Goal: Task Accomplishment & Management: Use online tool/utility

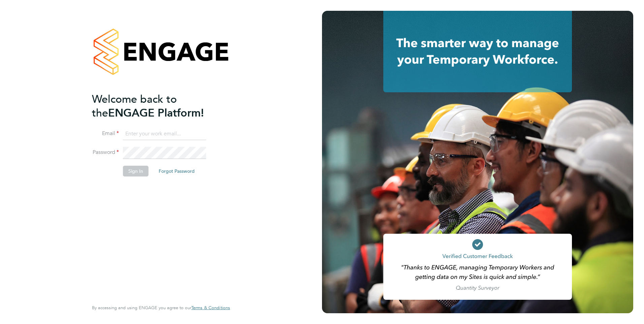
type input "colleen.marshall@NCCLondon.ac.uk"
click at [133, 174] on button "Sign In" at bounding box center [136, 171] width 26 height 11
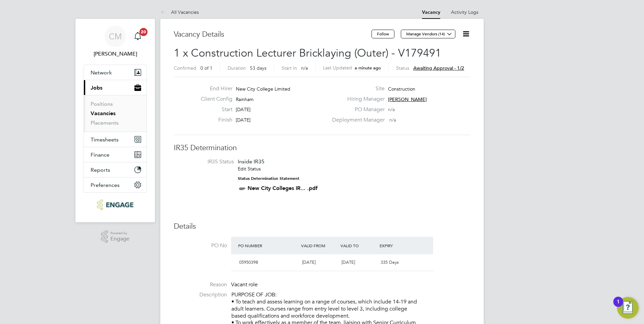
click at [465, 33] on icon at bounding box center [466, 34] width 8 height 8
click at [443, 70] on li "Approve" at bounding box center [449, 72] width 39 height 9
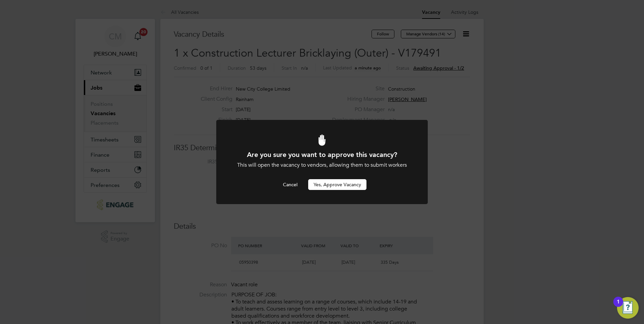
click at [331, 186] on button "Yes, Approve Vacancy" at bounding box center [337, 184] width 58 height 11
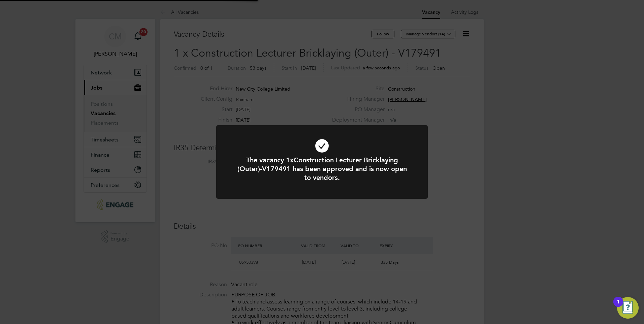
scroll to position [20, 47]
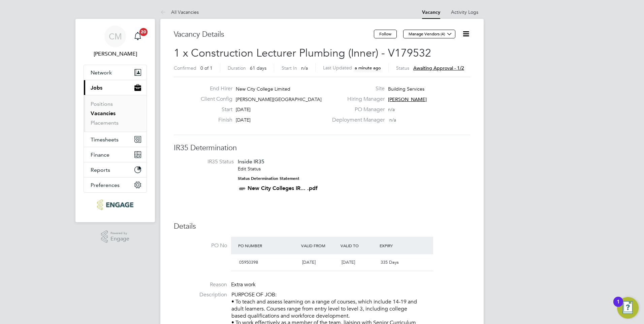
click at [468, 34] on icon at bounding box center [466, 34] width 8 height 8
click at [437, 73] on li "Approve" at bounding box center [449, 72] width 39 height 9
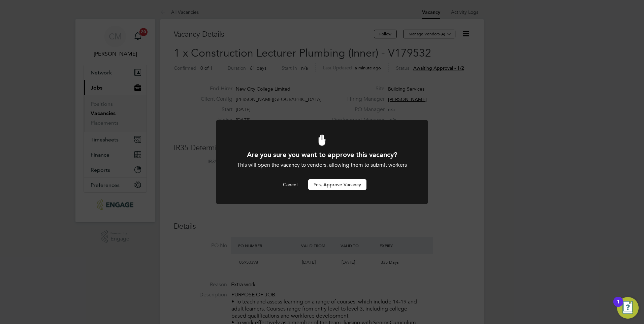
click at [316, 184] on button "Yes, Approve Vacancy" at bounding box center [337, 184] width 58 height 11
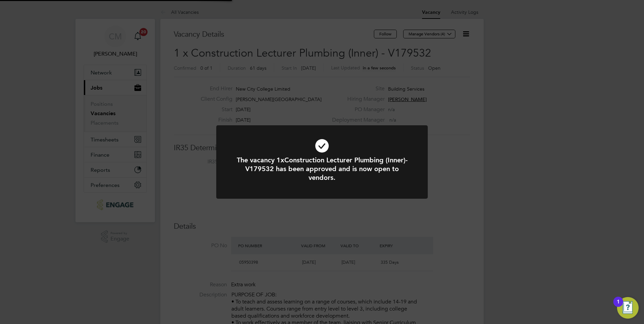
scroll to position [20, 47]
